Goal: Task Accomplishment & Management: Manage account settings

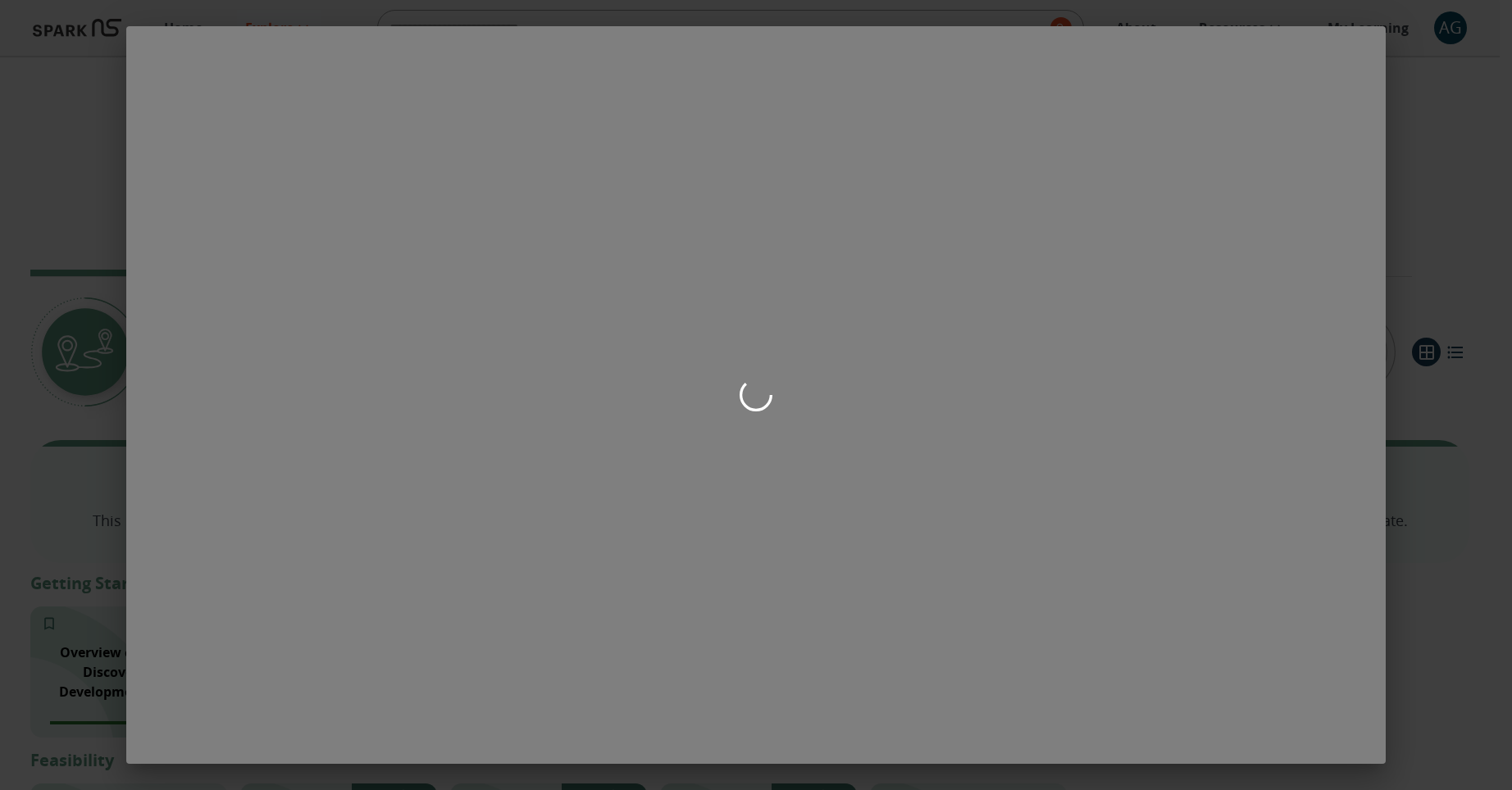
scroll to position [72, 0]
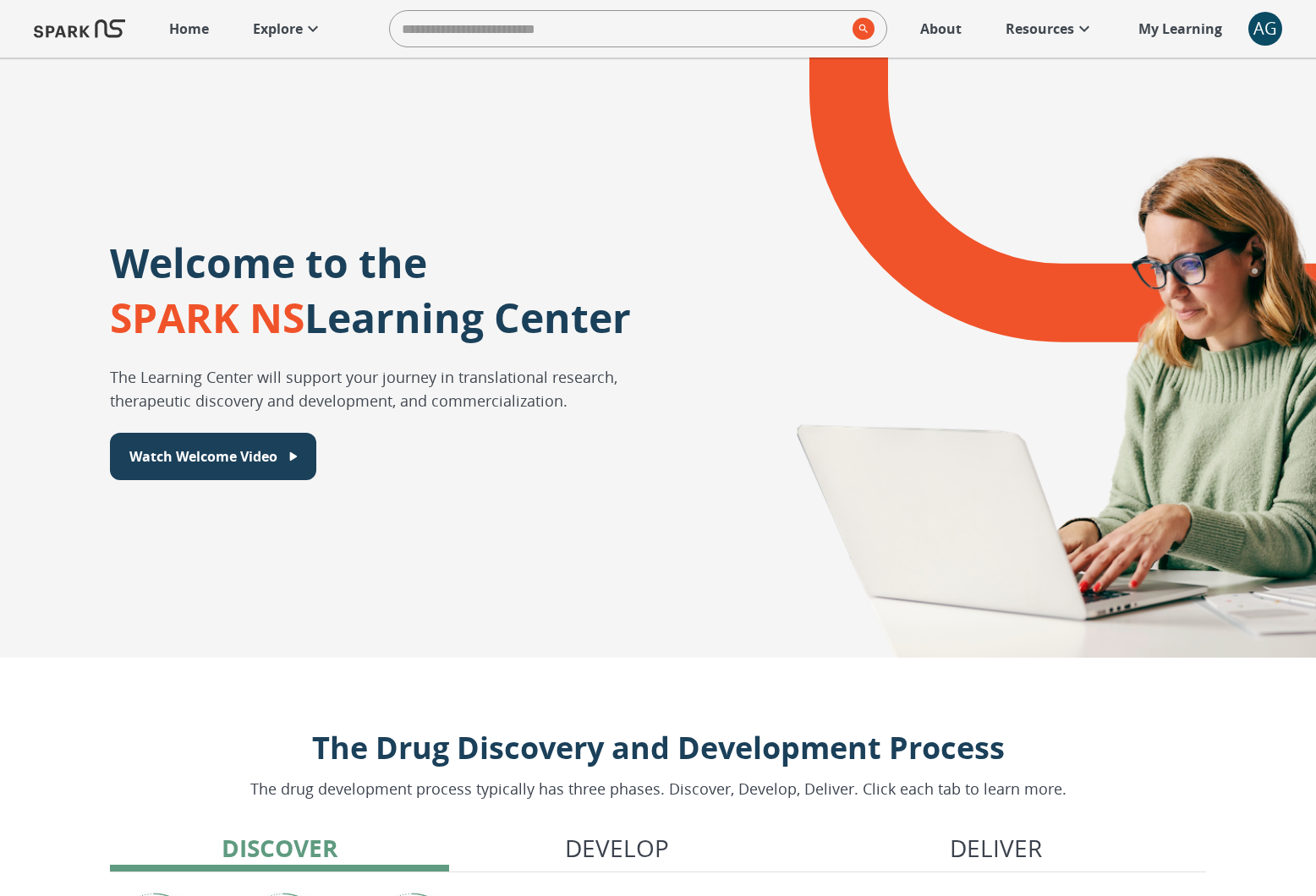
click at [799, 24] on div "AG" at bounding box center [1264, 28] width 33 height 33
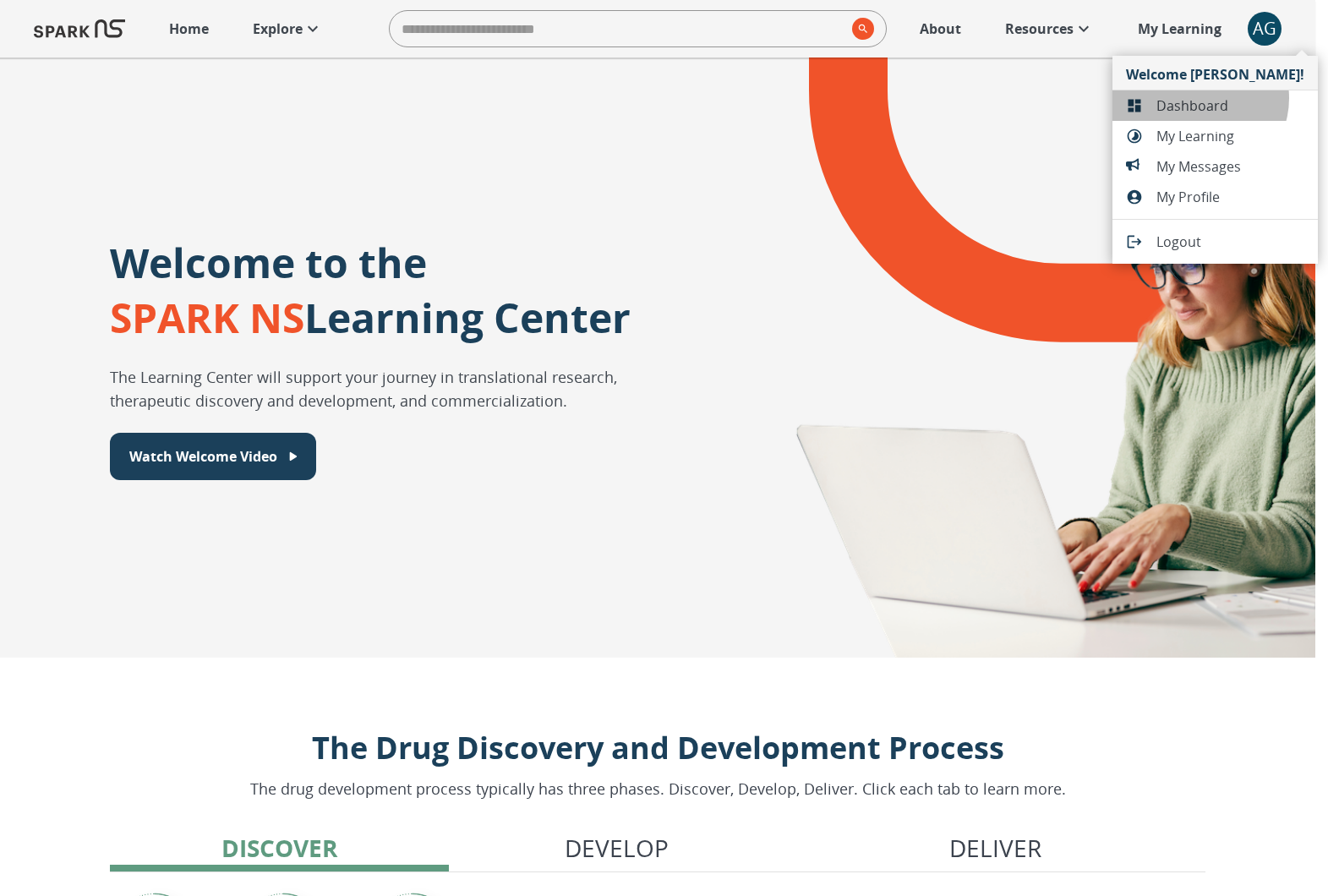
click at [798, 98] on span "Dashboard" at bounding box center [1230, 105] width 148 height 20
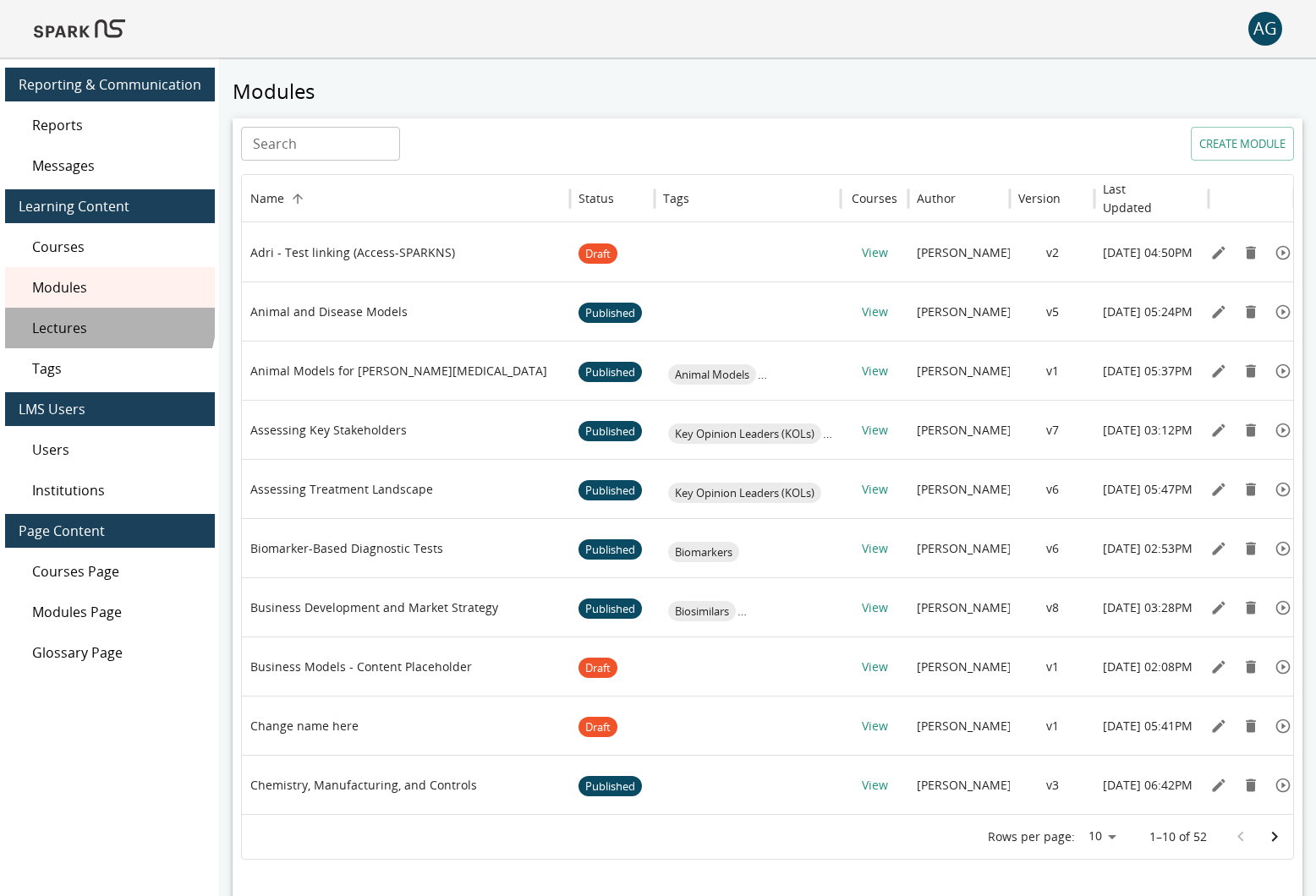
click at [100, 317] on span "Lectures" at bounding box center [117, 327] width 169 height 20
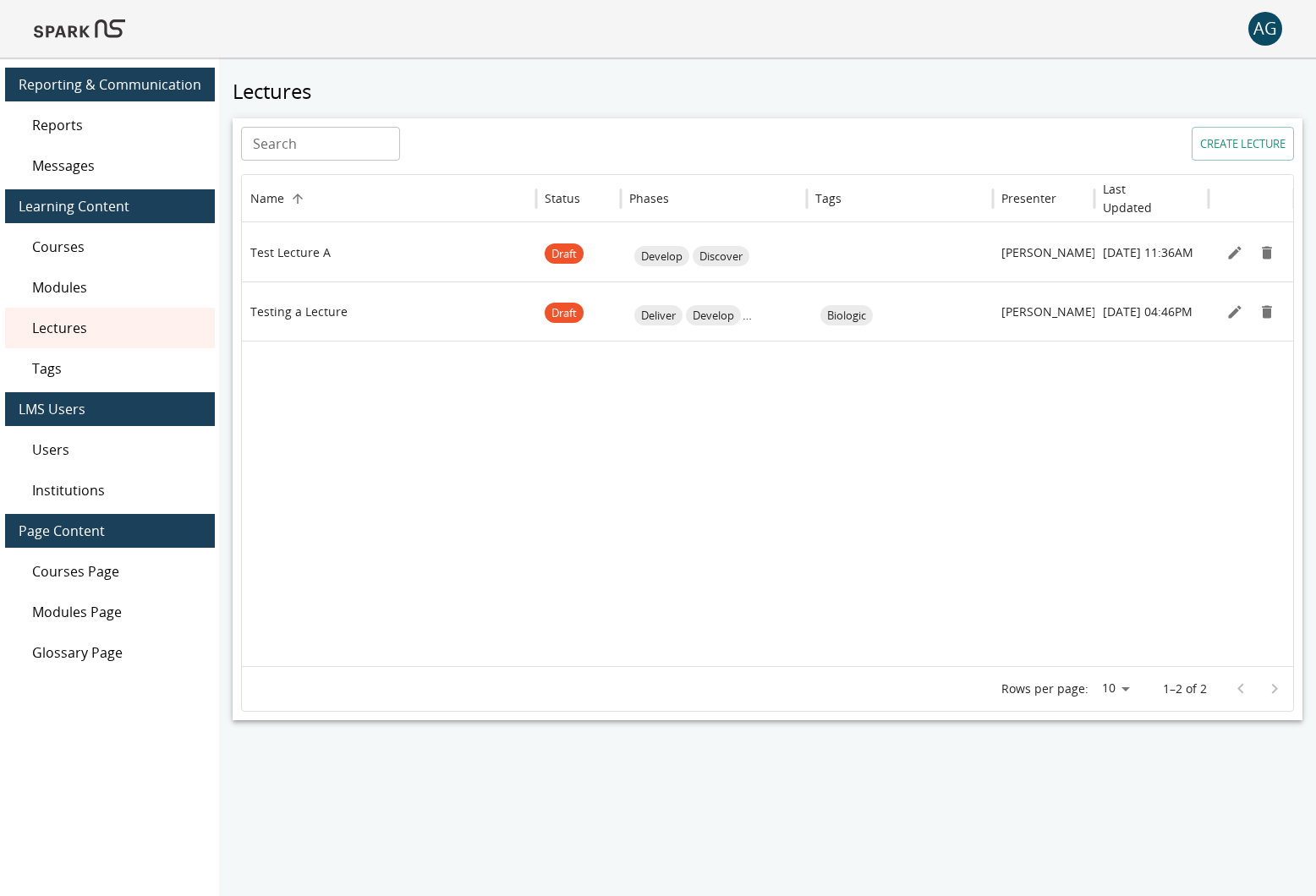
click at [60, 319] on span "Lectures" at bounding box center [117, 327] width 169 height 20
click at [79, 445] on span "Users" at bounding box center [117, 449] width 169 height 20
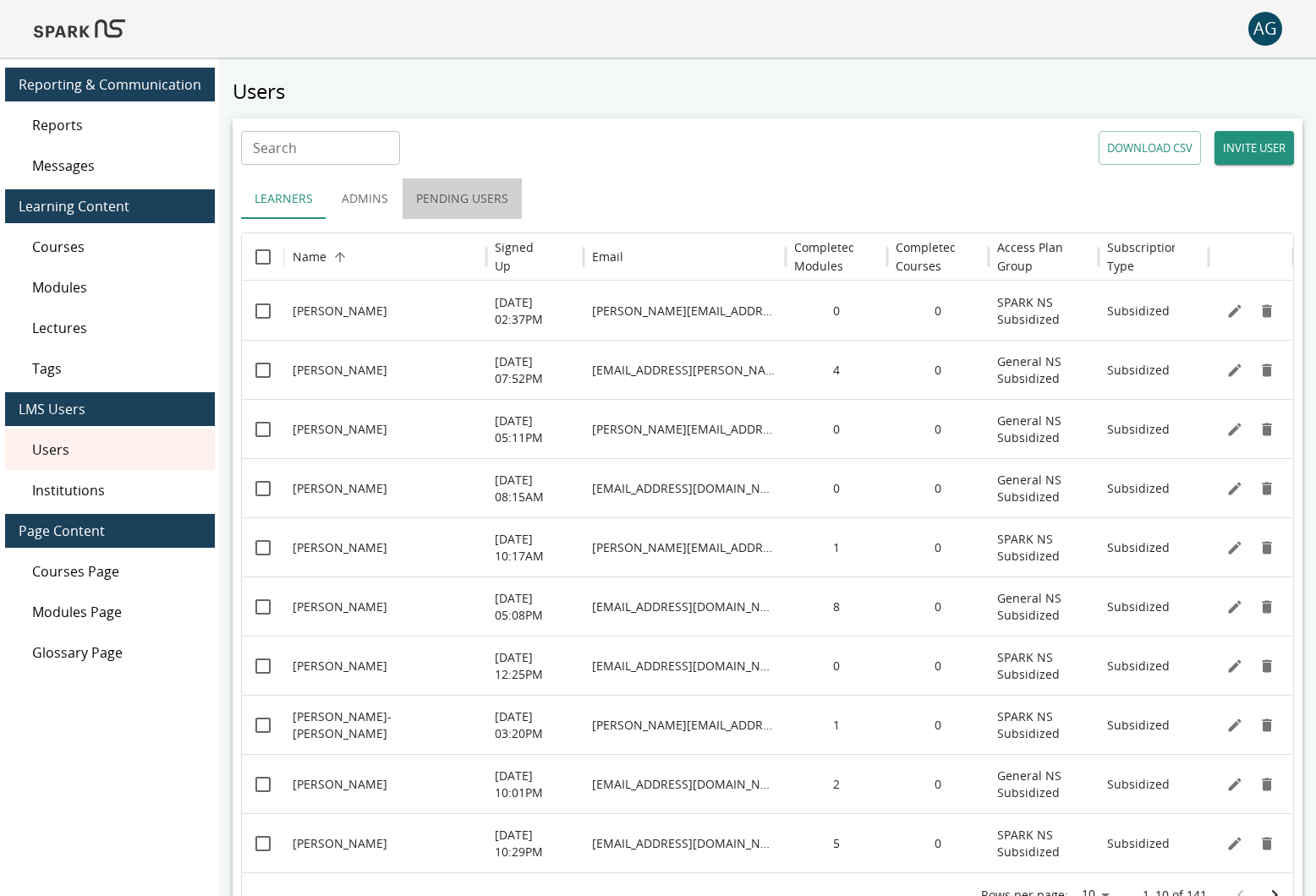
click at [476, 187] on button "Pending Users" at bounding box center [462, 199] width 120 height 40
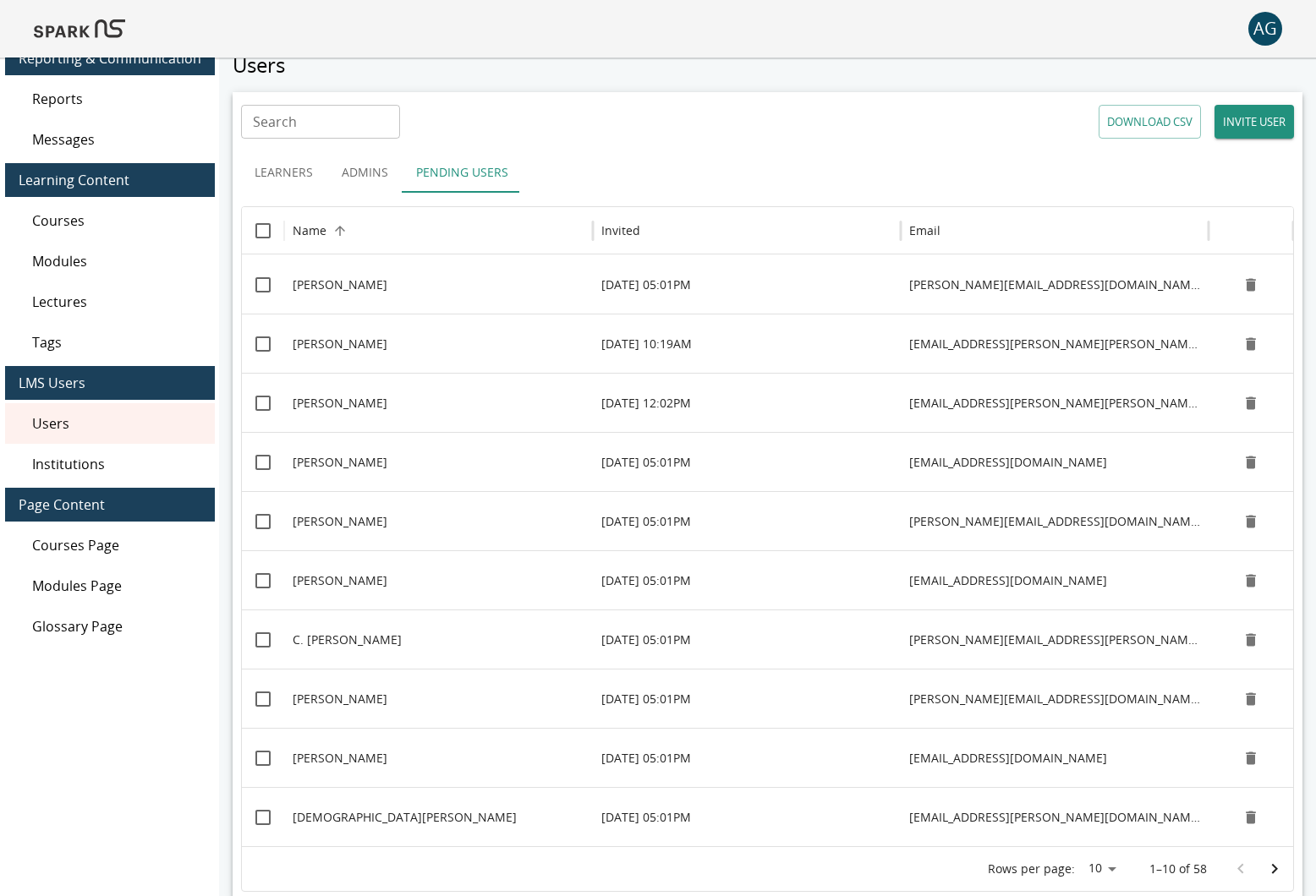
scroll to position [28, 0]
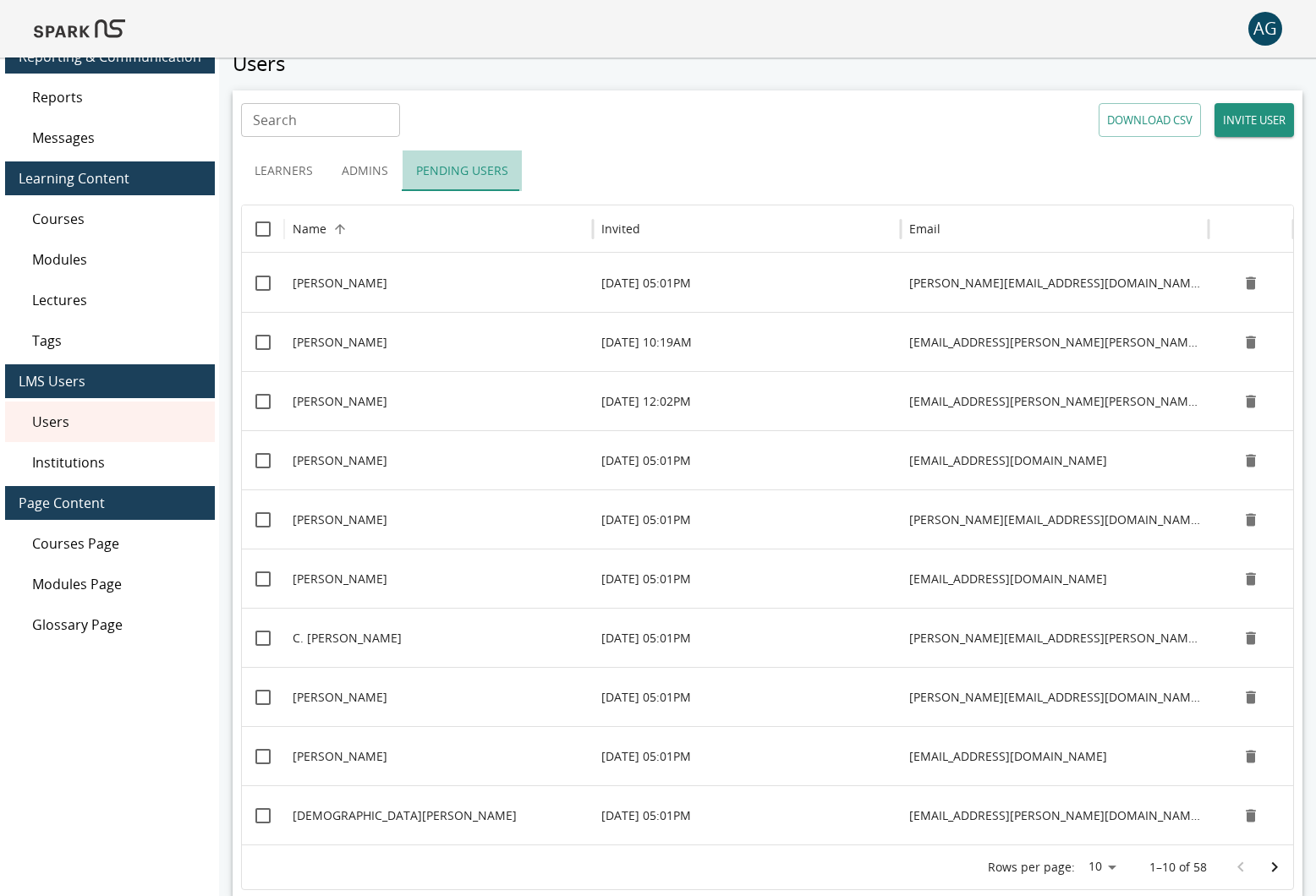
click at [474, 171] on button "Pending Users" at bounding box center [462, 170] width 120 height 40
click at [620, 220] on h6 "Invited" at bounding box center [621, 229] width 39 height 18
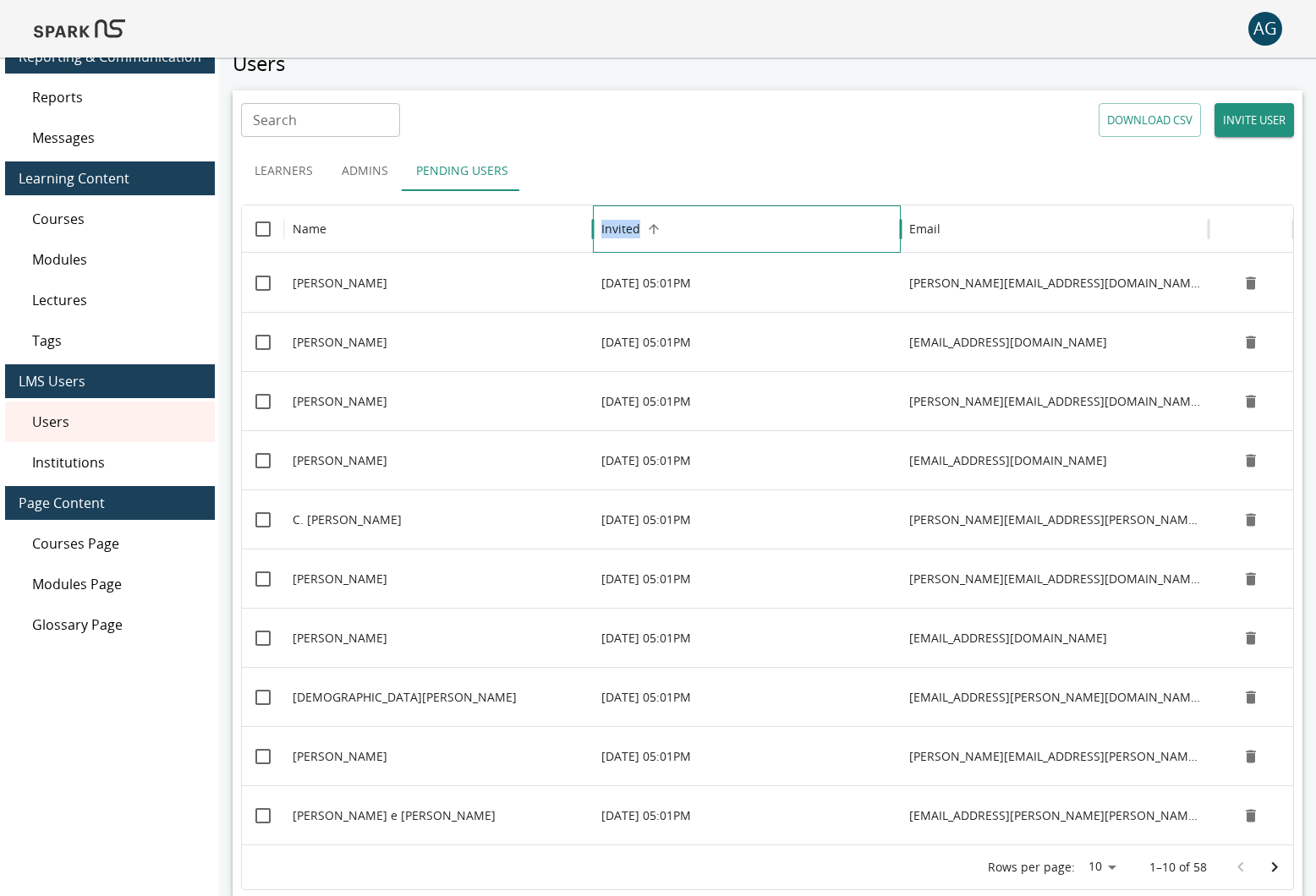
click at [620, 220] on h6 "Invited" at bounding box center [621, 229] width 39 height 18
